Goal: Task Accomplishment & Management: Manage account settings

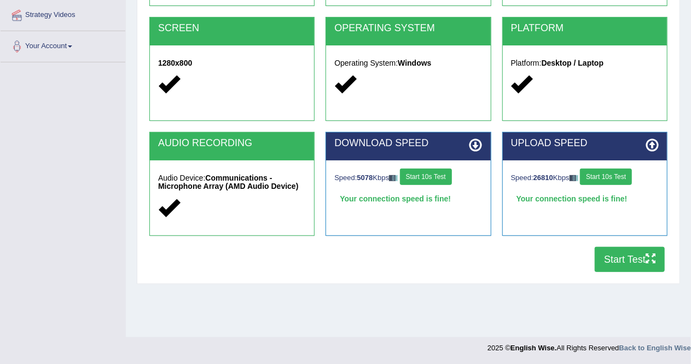
scroll to position [210, 0]
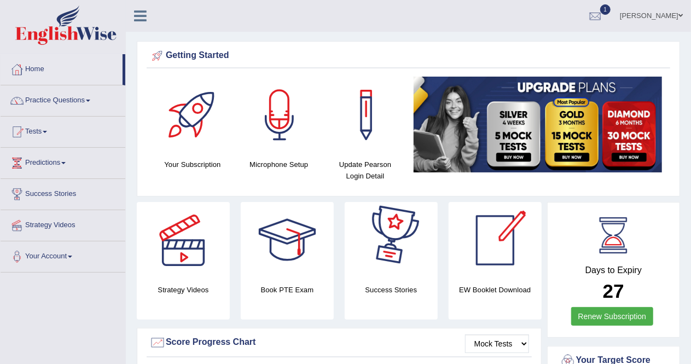
click at [397, 246] on div at bounding box center [391, 240] width 77 height 77
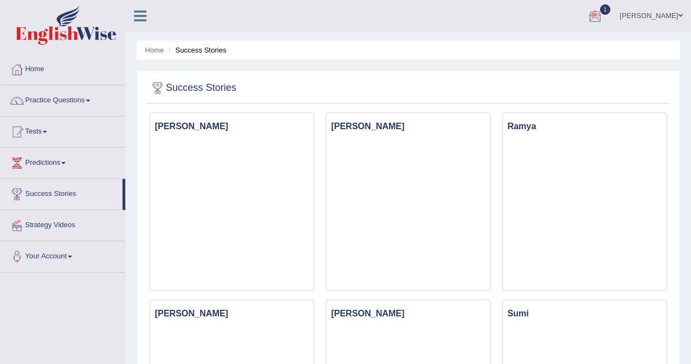
click at [673, 20] on link "[PERSON_NAME]" at bounding box center [651, 14] width 79 height 28
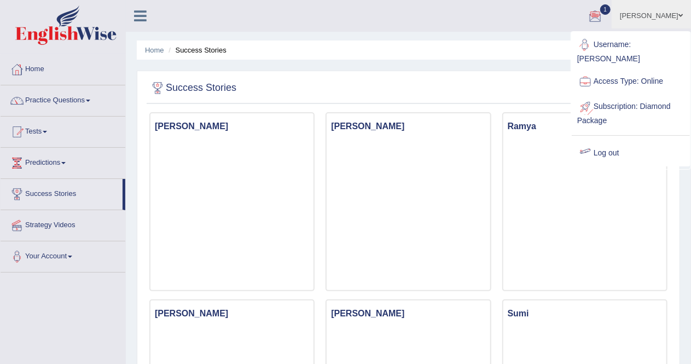
click at [611, 142] on link "Log out" at bounding box center [631, 153] width 118 height 25
